Goal: Task Accomplishment & Management: Complete application form

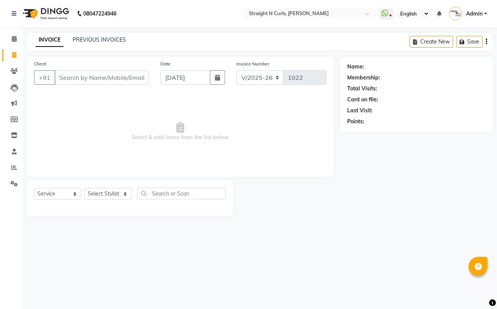
select select "7039"
select select "service"
select select "74327"
click at [84, 188] on select "Select Stylist [PERSON_NAME] [PERSON_NAME] [PERSON_NAME] [PERSON_NAME] [PERSON_…" at bounding box center [107, 194] width 47 height 12
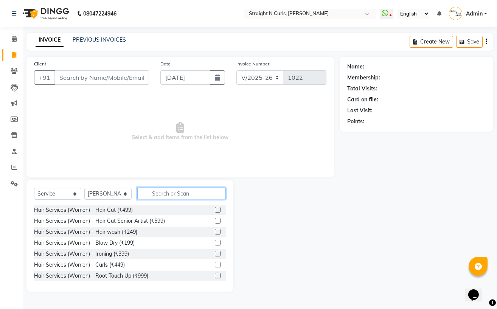
click at [159, 199] on input "text" at bounding box center [181, 194] width 89 height 12
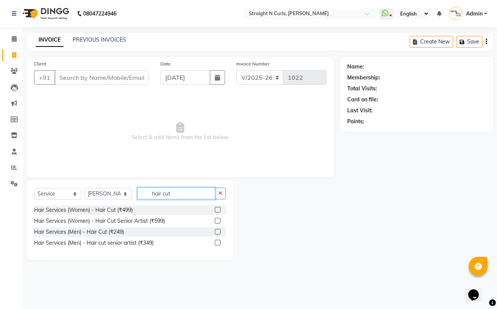
type input "hair cut"
click at [219, 230] on label at bounding box center [218, 232] width 6 height 6
click at [219, 230] on input "checkbox" at bounding box center [217, 232] width 5 height 5
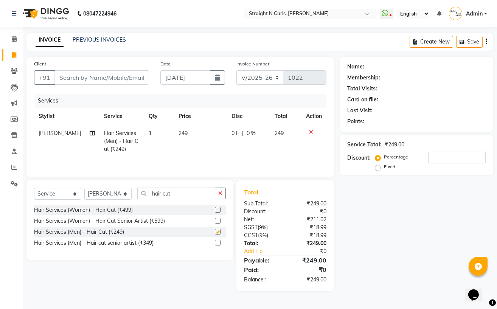
checkbox input "false"
click at [217, 199] on button "button" at bounding box center [220, 194] width 11 height 12
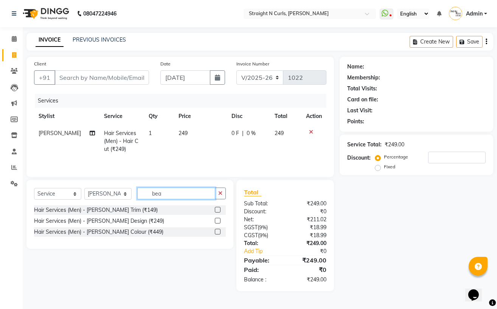
type input "bea"
click at [219, 211] on label at bounding box center [218, 210] width 6 height 6
click at [219, 211] on input "checkbox" at bounding box center [217, 210] width 5 height 5
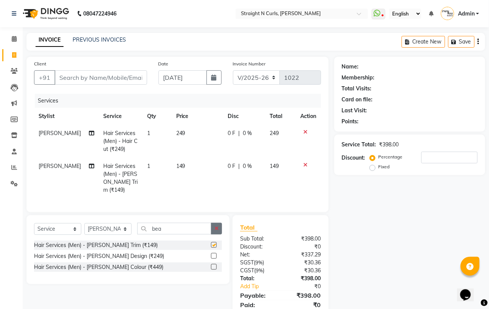
checkbox input "false"
click at [178, 134] on span "249" at bounding box center [180, 133] width 9 height 7
select select "74327"
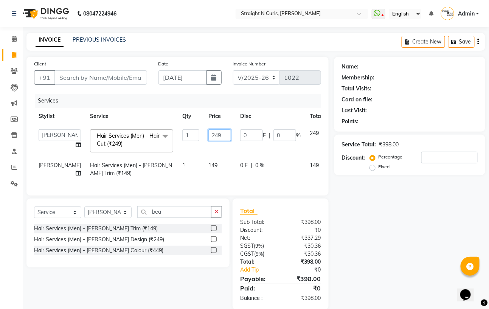
click at [209, 135] on input "249" at bounding box center [220, 135] width 23 height 12
type input "250"
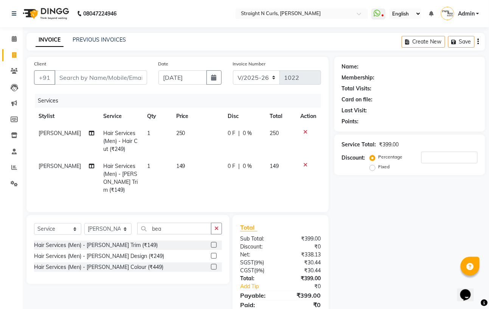
click at [195, 165] on td "149" at bounding box center [197, 178] width 51 height 41
select select "74327"
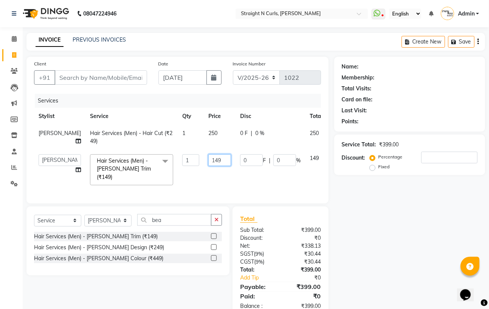
click at [209, 163] on input "149" at bounding box center [220, 160] width 23 height 12
type input "150"
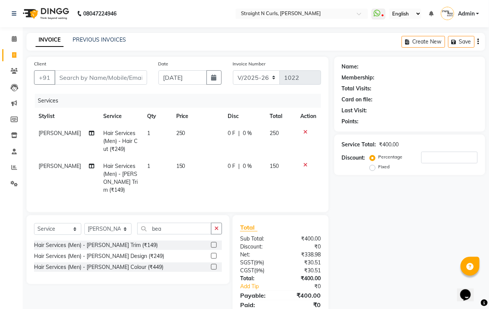
click at [393, 219] on div "Name: Membership: Total Visits: Card on file: Last Visit: Points: Service Total…" at bounding box center [413, 192] width 157 height 270
click at [71, 76] on input "Client" at bounding box center [100, 77] width 93 height 14
type input "u"
type input "0"
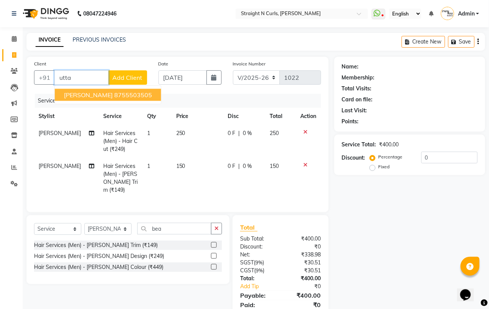
click at [135, 92] on ngb-highlight "8755503505" at bounding box center [133, 95] width 38 height 8
type input "8755503505"
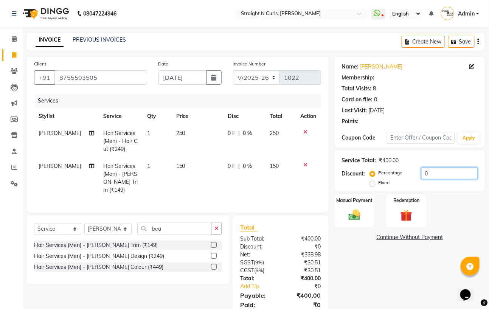
click at [448, 172] on input "0" at bounding box center [450, 174] width 56 height 12
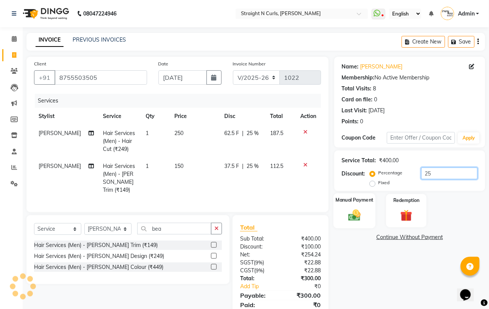
type input "25"
click at [353, 221] on img at bounding box center [355, 215] width 20 height 14
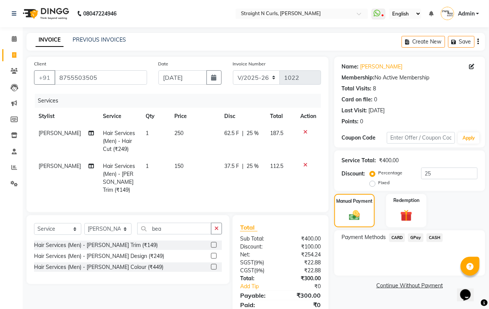
click at [415, 239] on span "GPay" at bounding box center [416, 237] width 16 height 9
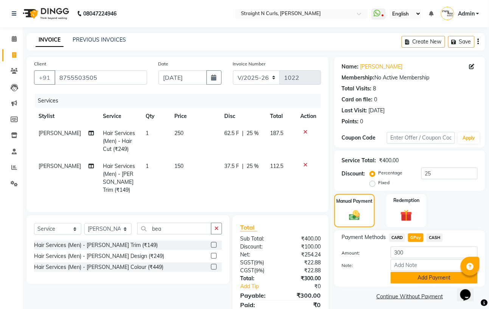
click at [412, 276] on button "Add Payment" at bounding box center [434, 278] width 87 height 12
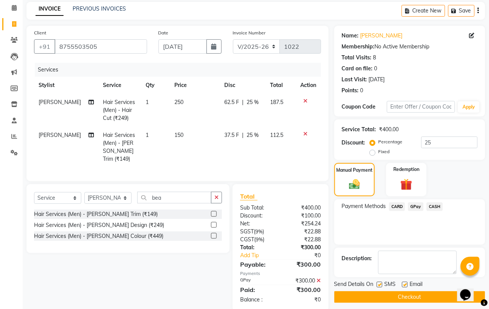
scroll to position [44, 0]
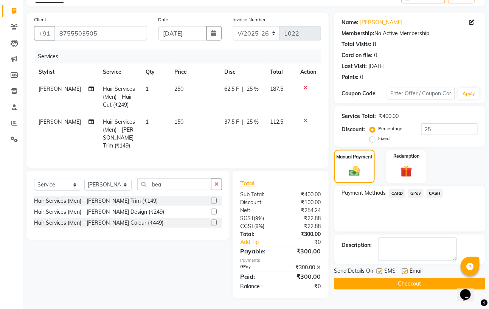
click at [384, 285] on button "Checkout" at bounding box center [410, 284] width 151 height 12
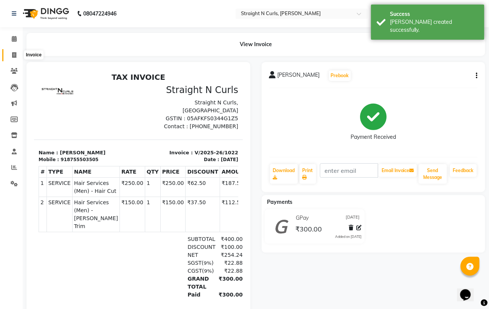
click at [14, 51] on span at bounding box center [14, 55] width 13 height 9
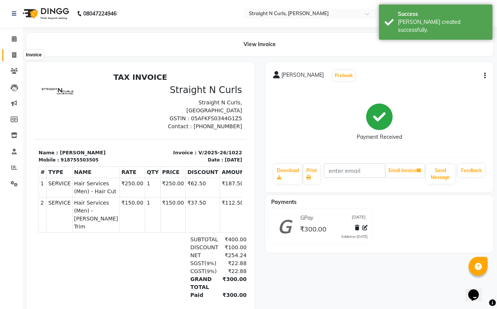
select select "service"
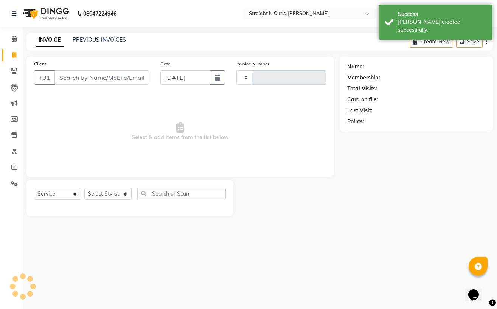
type input "1023"
select select "7039"
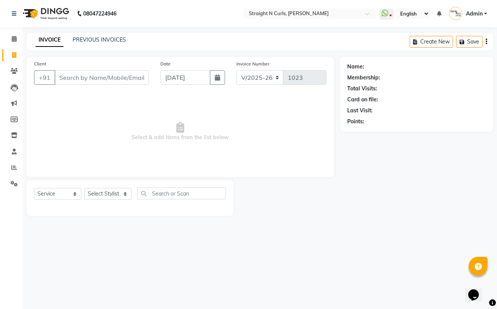
click at [413, 183] on div "Name: Membership: Total Visits: Card on file: Last Visit: Points:" at bounding box center [419, 136] width 159 height 159
click at [388, 186] on div "Name: Membership: Total Visits: Card on file: Last Visit: Points:" at bounding box center [419, 136] width 159 height 159
click at [12, 168] on icon at bounding box center [14, 168] width 6 height 6
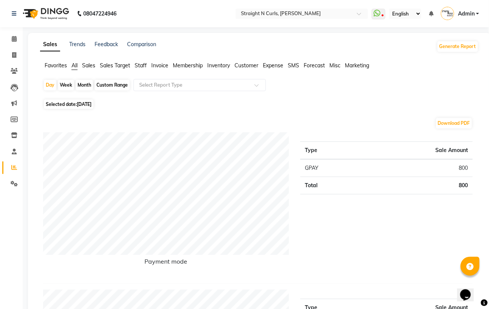
click at [80, 84] on div "Month" at bounding box center [84, 85] width 17 height 11
select select "9"
select select "2025"
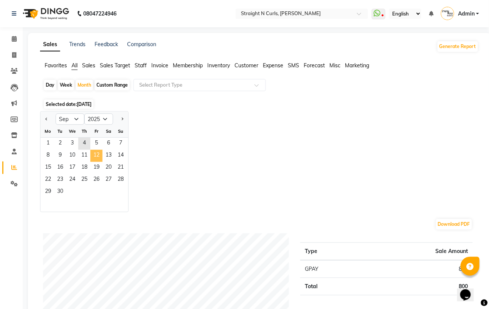
click at [99, 151] on span "12" at bounding box center [96, 156] width 12 height 12
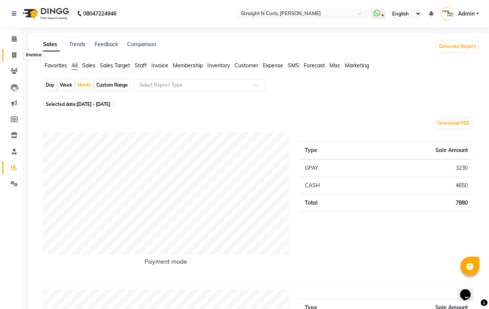
click at [15, 55] on icon at bounding box center [14, 55] width 4 height 6
select select "service"
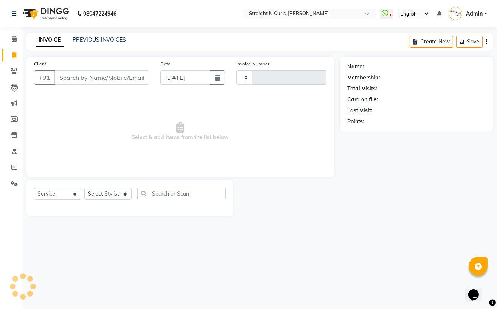
type input "1023"
select select "7039"
click at [12, 167] on icon at bounding box center [14, 168] width 6 height 6
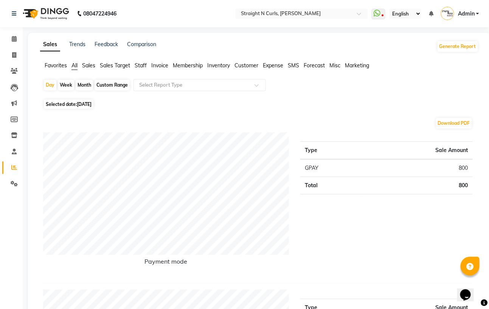
click at [80, 82] on div "Month" at bounding box center [84, 85] width 17 height 11
select select "9"
select select "2025"
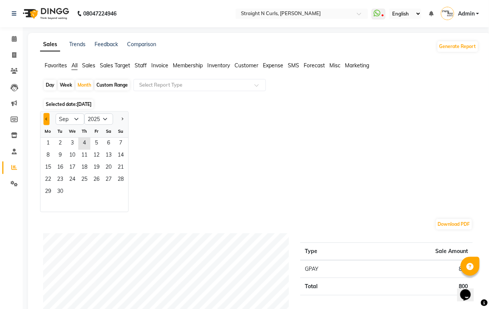
click at [44, 120] on button "Previous month" at bounding box center [47, 119] width 6 height 12
select select "8"
click at [78, 154] on span "7" at bounding box center [84, 156] width 12 height 12
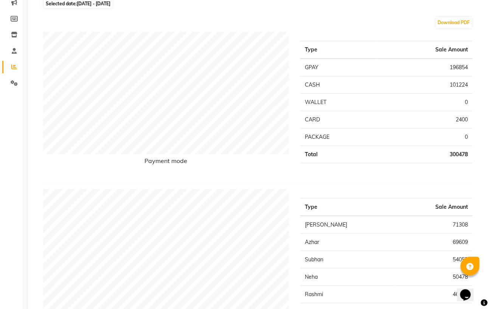
scroll to position [6, 0]
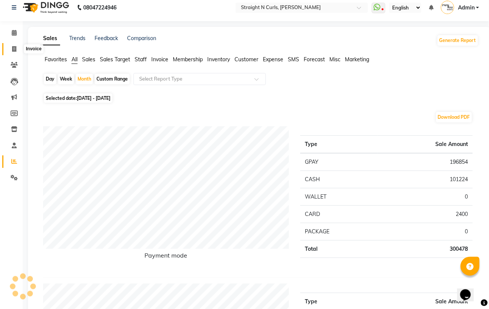
click at [14, 49] on icon at bounding box center [14, 49] width 4 height 6
select select "service"
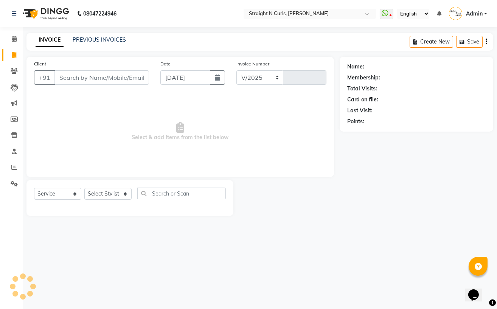
select select "7039"
type input "1023"
click at [100, 193] on select "Select Stylist [PERSON_NAME] [PERSON_NAME] [PERSON_NAME] [PERSON_NAME] [PERSON_…" at bounding box center [107, 194] width 47 height 12
select select "61431"
click at [84, 188] on select "Select Stylist [PERSON_NAME] [PERSON_NAME] [PERSON_NAME] [PERSON_NAME] [PERSON_…" at bounding box center [107, 194] width 47 height 12
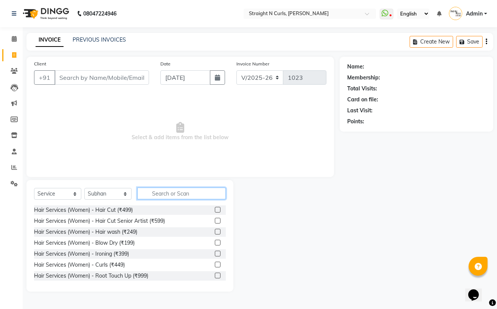
click at [182, 199] on input "text" at bounding box center [181, 194] width 89 height 12
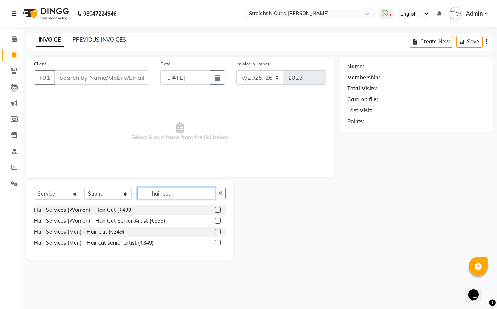
type input "hair cut"
click at [218, 232] on label at bounding box center [218, 232] width 6 height 6
click at [218, 232] on input "checkbox" at bounding box center [217, 232] width 5 height 5
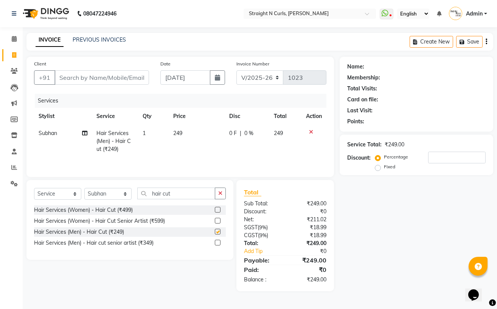
checkbox input "false"
click at [224, 193] on button "button" at bounding box center [220, 194] width 11 height 12
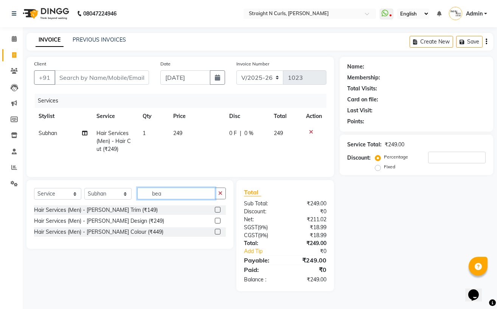
type input "bea"
click at [217, 210] on label at bounding box center [218, 210] width 6 height 6
click at [217, 210] on input "checkbox" at bounding box center [217, 210] width 5 height 5
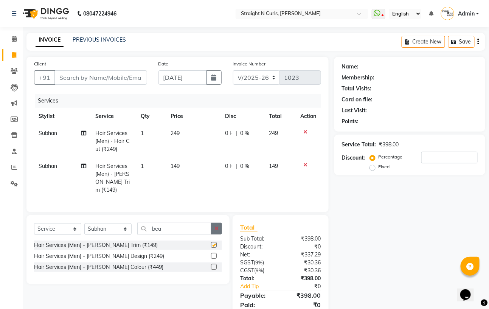
checkbox input "false"
click at [219, 229] on button "button" at bounding box center [216, 229] width 11 height 12
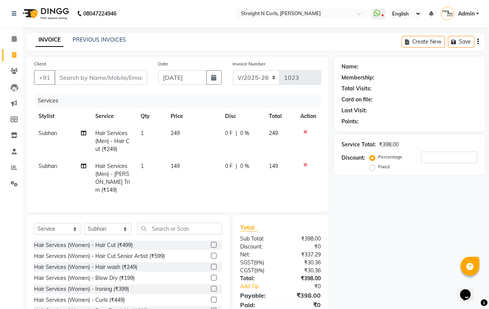
click at [182, 134] on td "249" at bounding box center [193, 141] width 54 height 33
select select "61431"
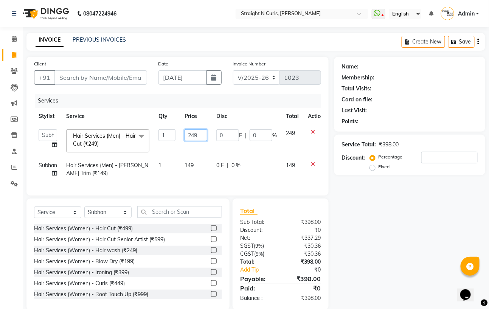
click at [199, 134] on input "249" at bounding box center [196, 135] width 23 height 12
type input "2"
type input "250"
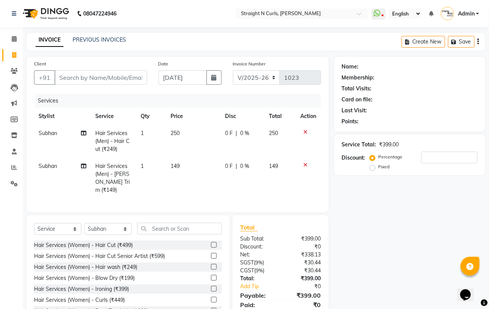
click at [193, 167] on td "149" at bounding box center [193, 178] width 54 height 41
select select "61431"
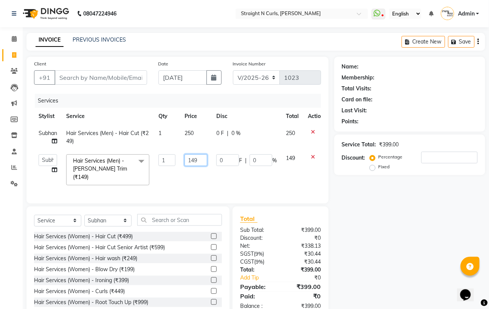
click at [199, 162] on input "149" at bounding box center [196, 160] width 23 height 12
type input "1"
type input "150"
click at [167, 223] on input "text" at bounding box center [179, 220] width 85 height 12
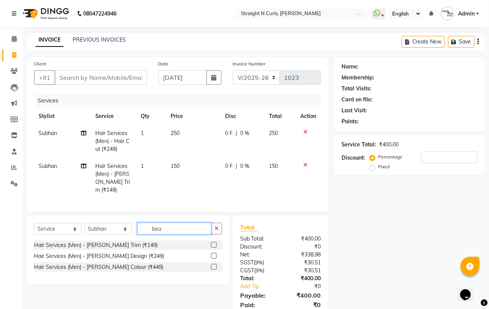
type input "bea"
click at [212, 266] on label at bounding box center [214, 267] width 6 height 6
click at [212, 266] on input "checkbox" at bounding box center [213, 267] width 5 height 5
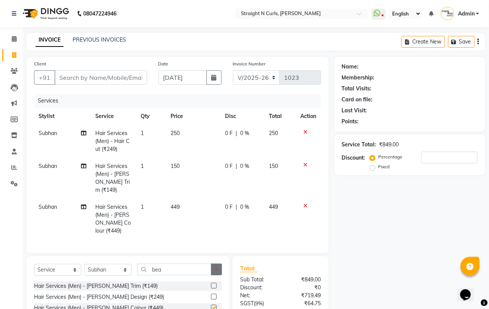
checkbox input "false"
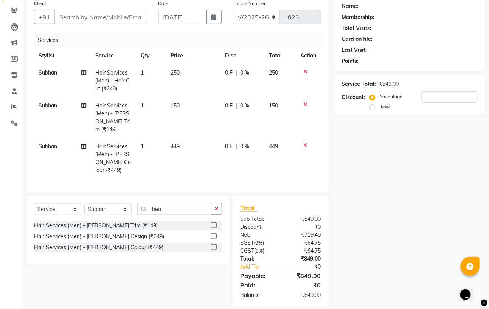
scroll to position [61, 0]
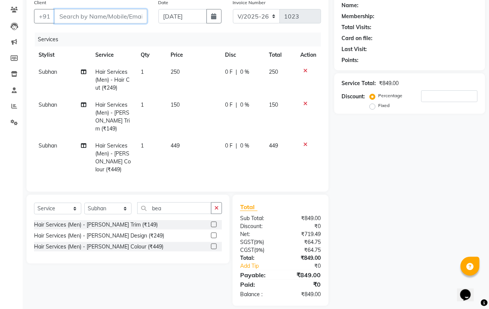
click at [85, 17] on input "Client" at bounding box center [100, 16] width 93 height 14
type input "8"
type input "0"
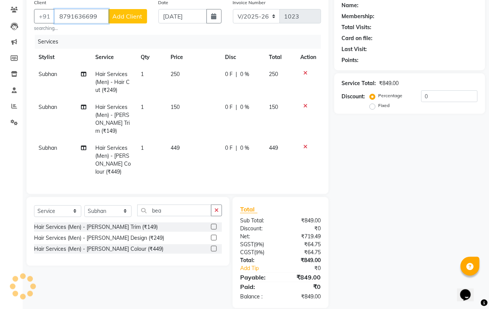
type input "8791636699"
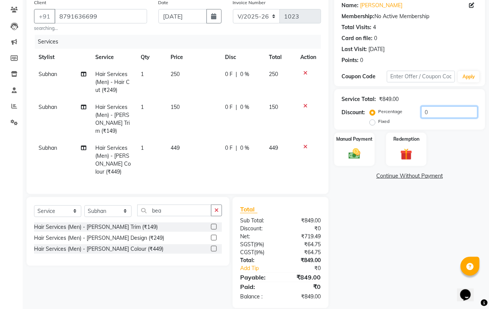
click at [451, 106] on input "0" at bounding box center [450, 112] width 56 height 12
type input "20"
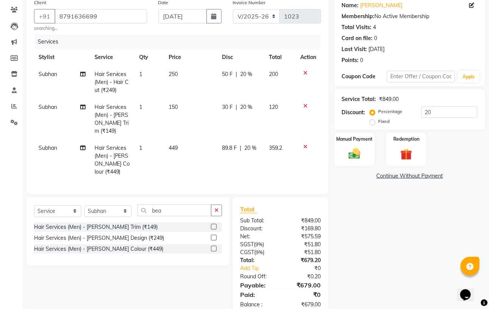
click at [181, 141] on td "449" at bounding box center [190, 160] width 53 height 41
select select "61431"
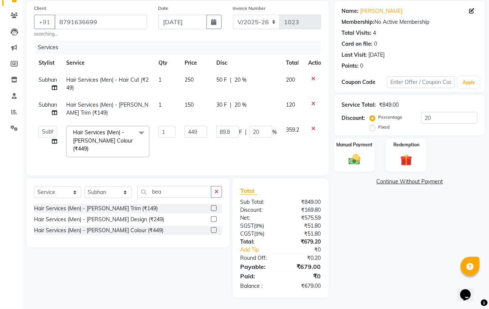
scroll to position [56, 0]
click at [205, 132] on input "449" at bounding box center [196, 132] width 23 height 12
type input "4"
type input "450"
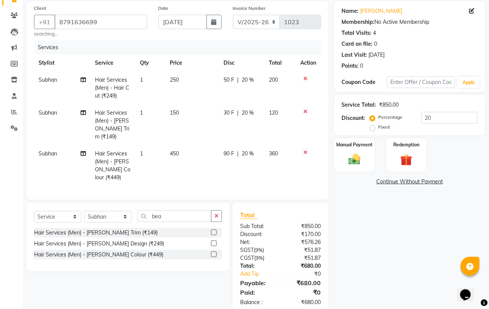
click at [370, 226] on div "Name: [PERSON_NAME] Membership: No Active Membership Total Visits: 4 Card on fi…" at bounding box center [413, 157] width 157 height 313
click at [451, 116] on input "20" at bounding box center [450, 118] width 56 height 12
type input "2"
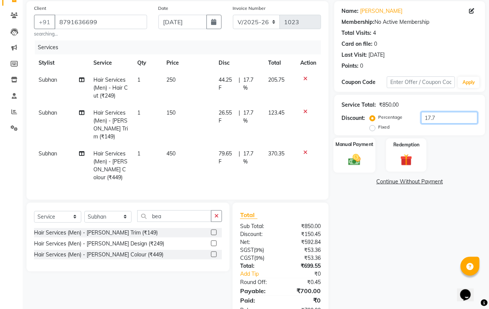
type input "17.7"
click at [348, 153] on img at bounding box center [355, 160] width 20 height 14
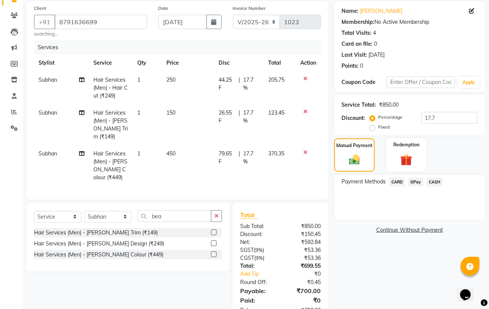
click at [418, 181] on span "GPay" at bounding box center [416, 182] width 16 height 9
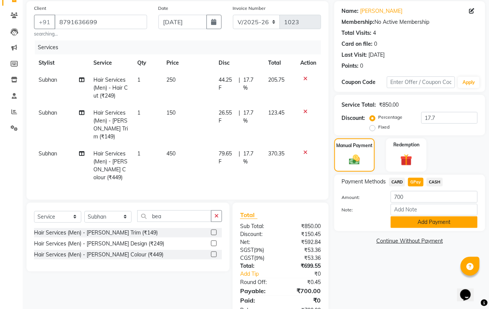
click at [440, 224] on button "Add Payment" at bounding box center [434, 222] width 87 height 12
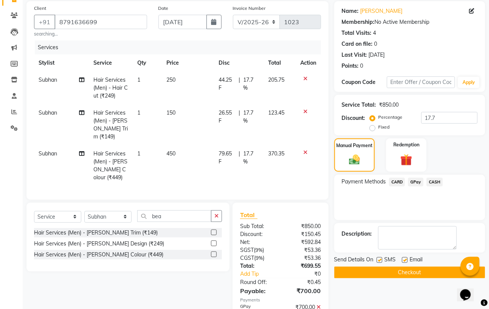
click at [428, 272] on button "Checkout" at bounding box center [410, 273] width 151 height 12
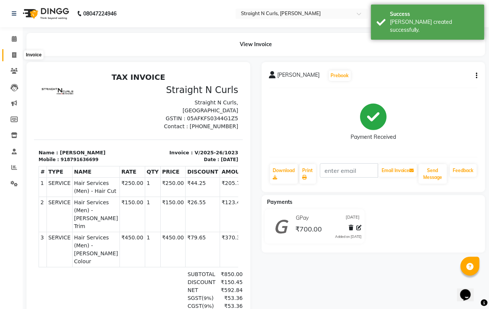
click at [15, 57] on icon at bounding box center [14, 55] width 4 height 6
select select "service"
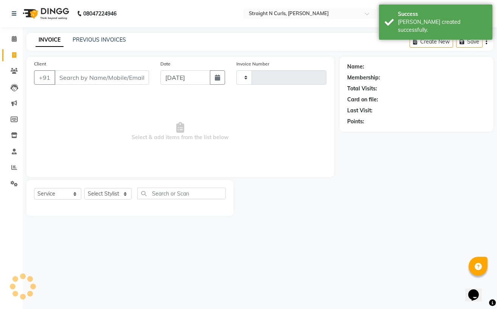
type input "1024"
select select "7039"
